Goal: Transaction & Acquisition: Download file/media

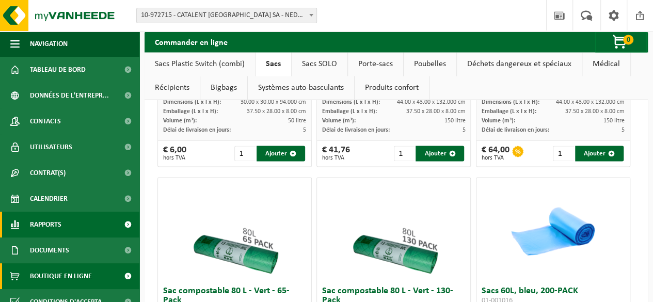
scroll to position [9, 0]
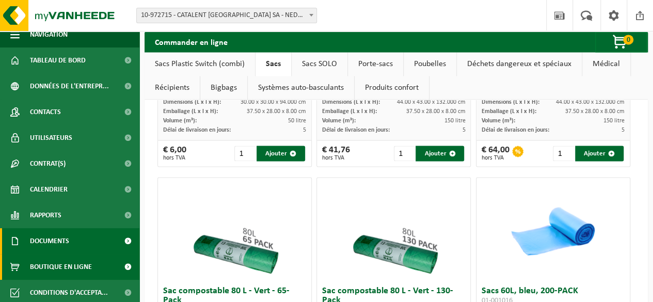
click at [41, 243] on span "Documents" at bounding box center [49, 241] width 39 height 26
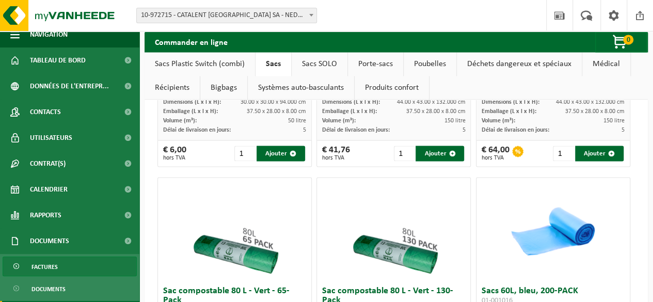
scroll to position [60, 0]
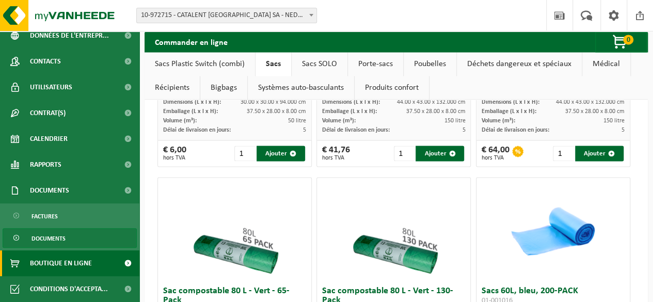
click at [51, 230] on span "Documents" at bounding box center [48, 239] width 34 height 20
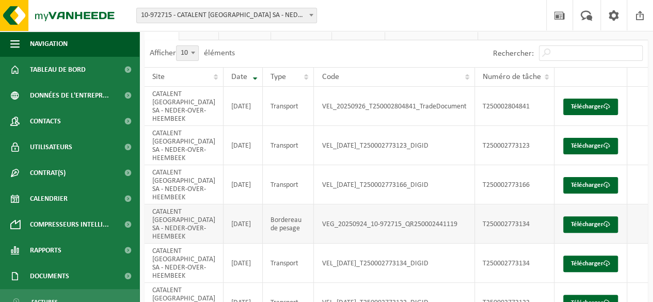
scroll to position [40, 0]
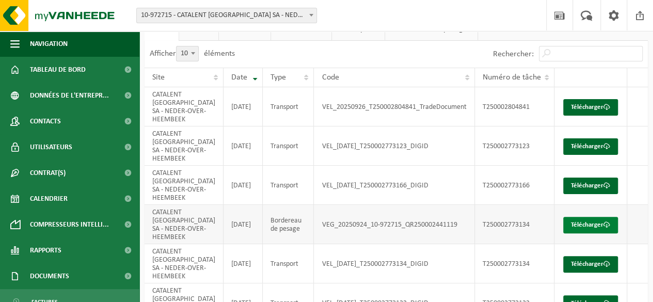
click at [573, 217] on link "Télécharger" at bounding box center [590, 225] width 55 height 17
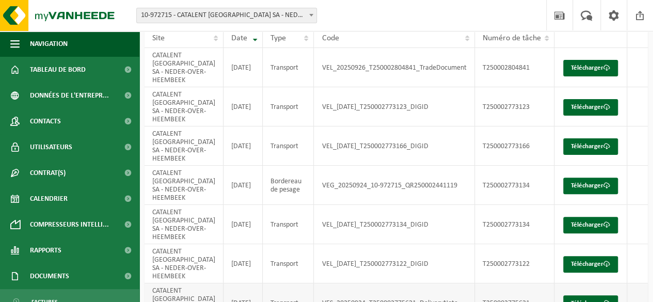
scroll to position [172, 0]
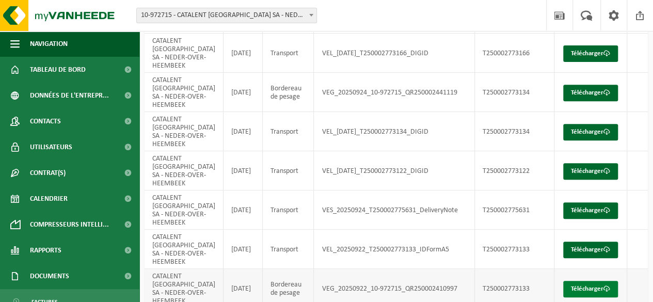
click at [586, 281] on link "Télécharger" at bounding box center [590, 289] width 55 height 17
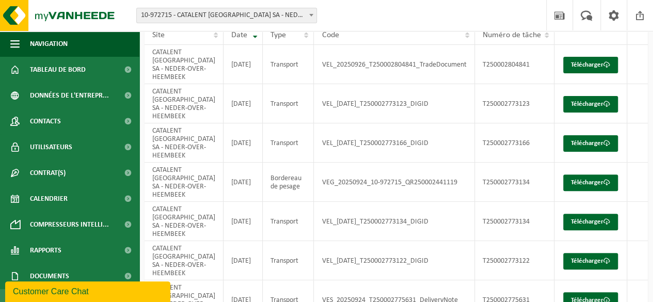
scroll to position [172, 0]
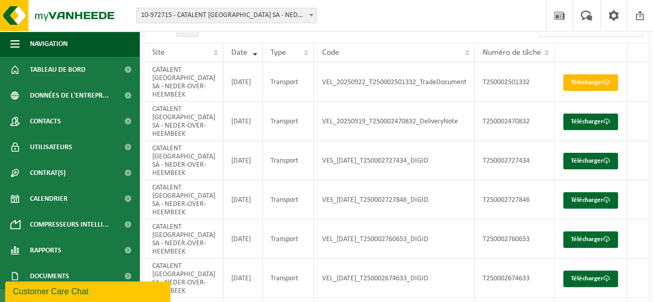
scroll to position [62, 0]
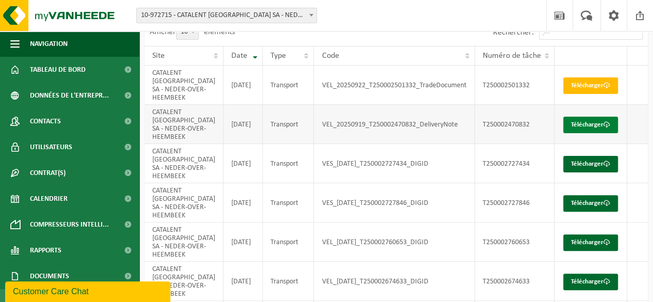
click at [580, 117] on link "Télécharger" at bounding box center [590, 125] width 55 height 17
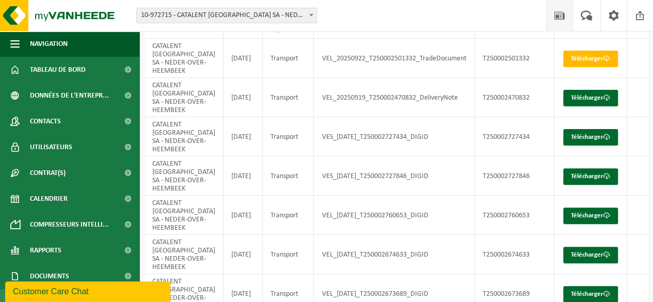
scroll to position [88, 0]
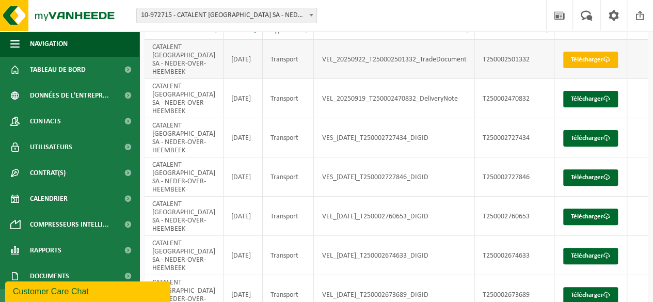
click at [586, 52] on link "Télécharger" at bounding box center [590, 60] width 55 height 17
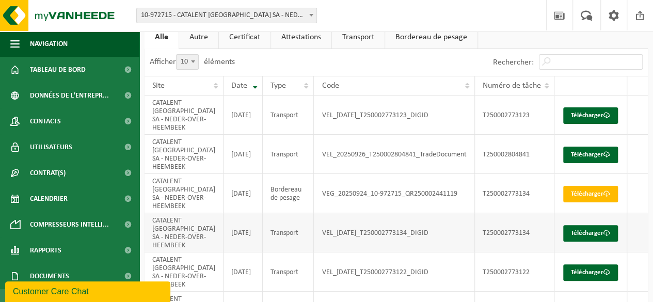
scroll to position [35, 0]
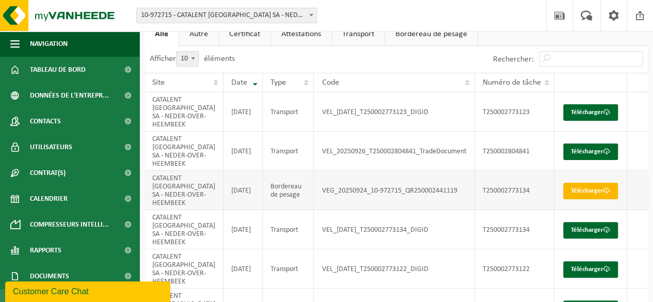
click at [586, 183] on link "Télécharger" at bounding box center [590, 191] width 55 height 17
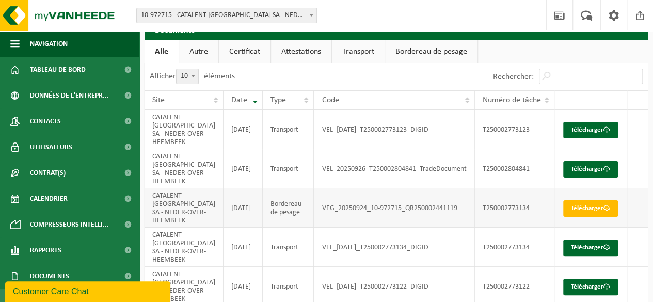
scroll to position [15, 0]
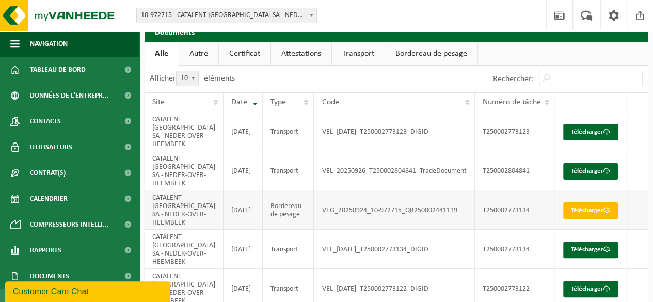
click at [276, 202] on td "Bordereau de pesage" at bounding box center [289, 209] width 52 height 39
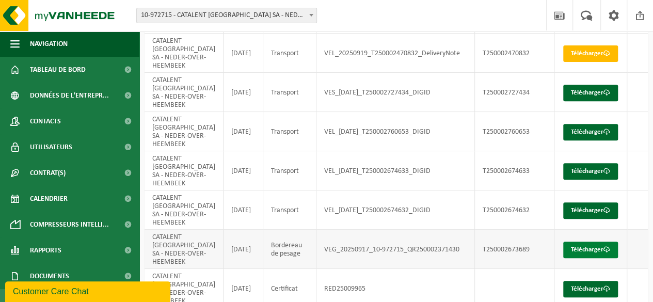
click at [598, 242] on link "Télécharger" at bounding box center [590, 250] width 55 height 17
